Goal: Book appointment/travel/reservation

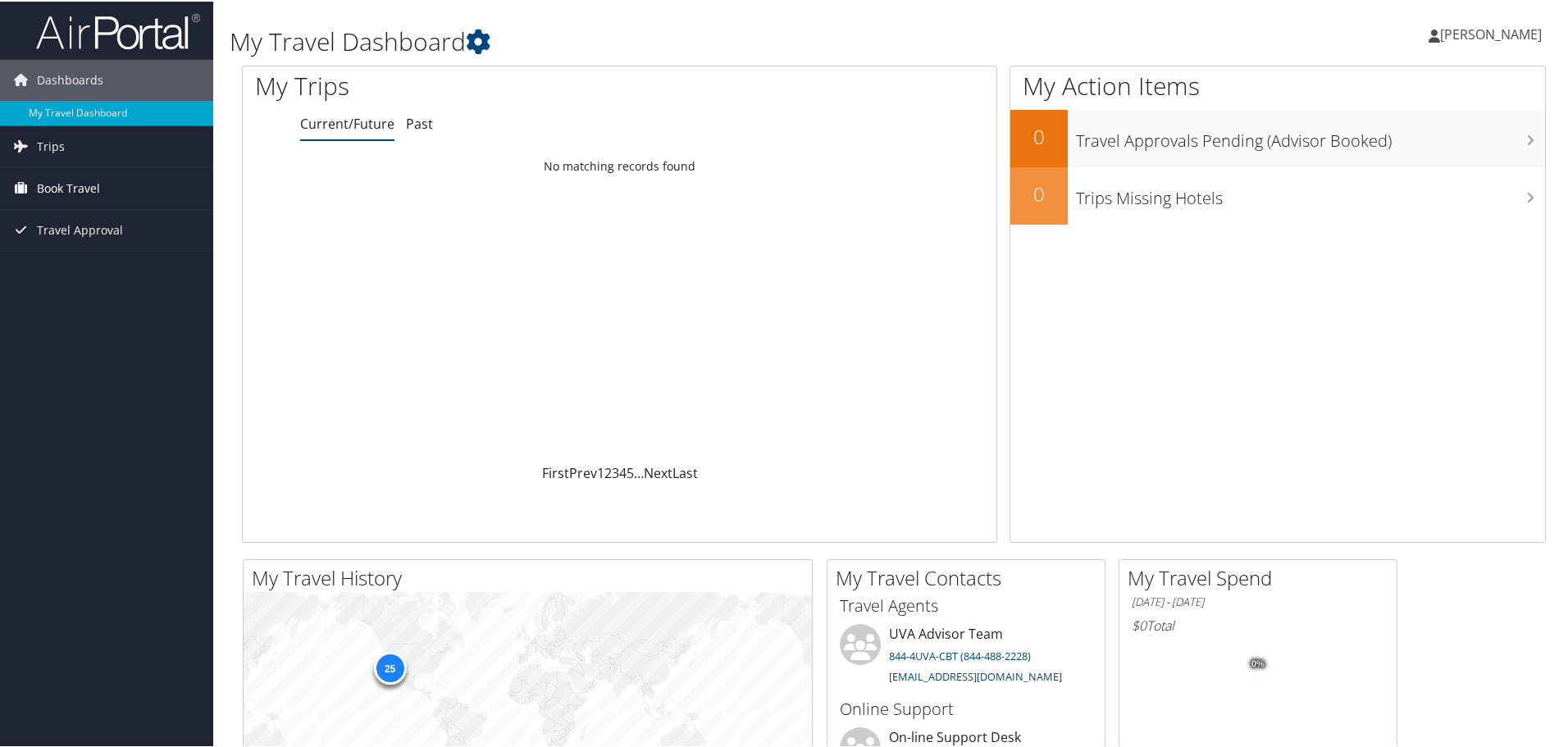
click at [76, 188] on span "Book Travel" at bounding box center [68, 187] width 63 height 41
click at [96, 270] on link "Book/Manage Online Trips" at bounding box center [106, 269] width 213 height 25
